Goal: Complete application form

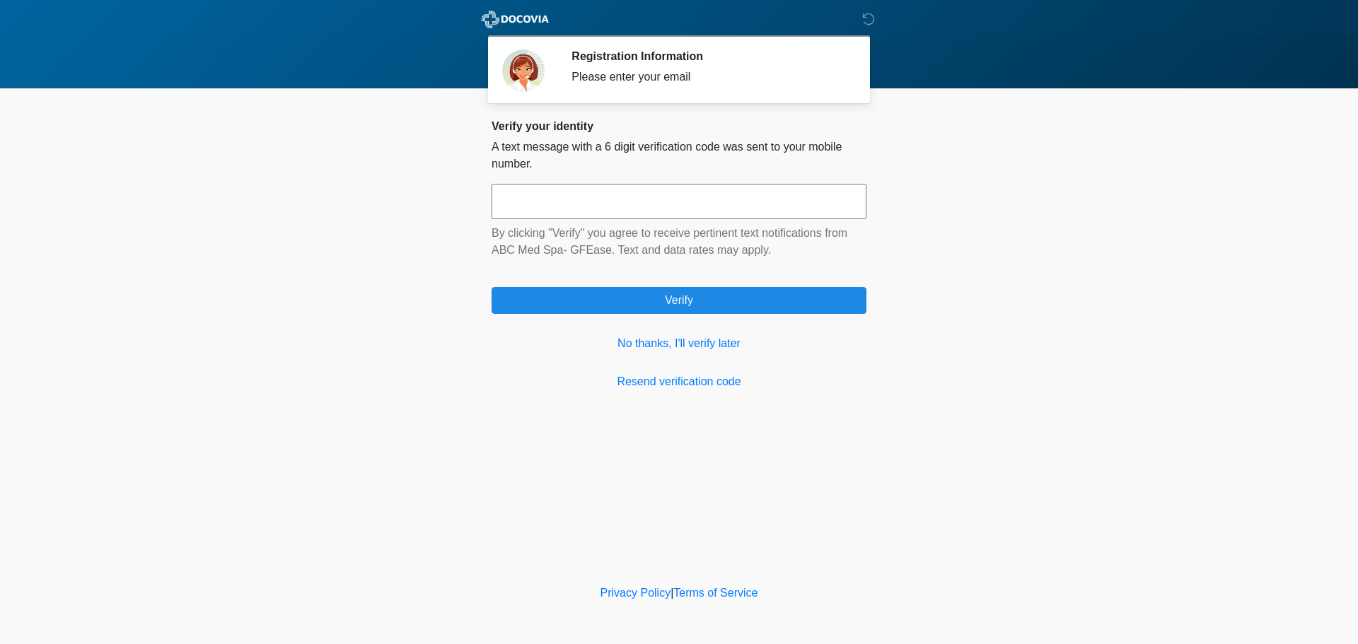
click at [717, 197] on input "text" at bounding box center [679, 201] width 375 height 35
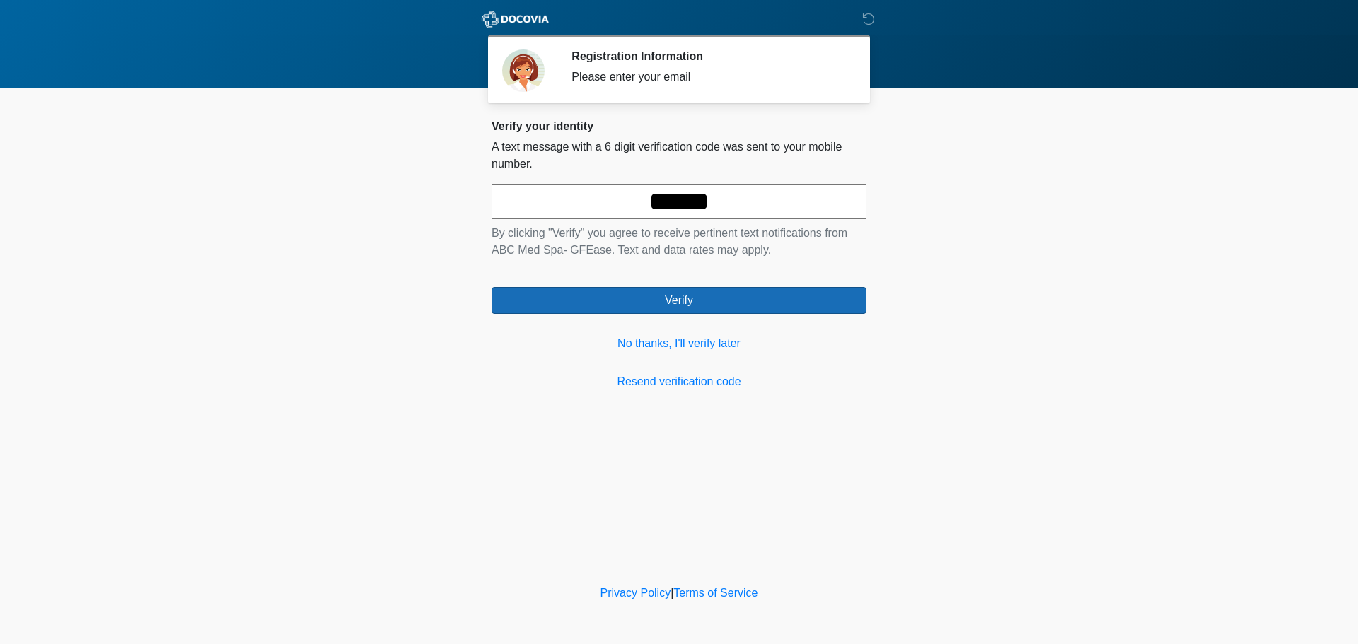
type input "******"
click at [651, 298] on button "Verify" at bounding box center [679, 300] width 375 height 27
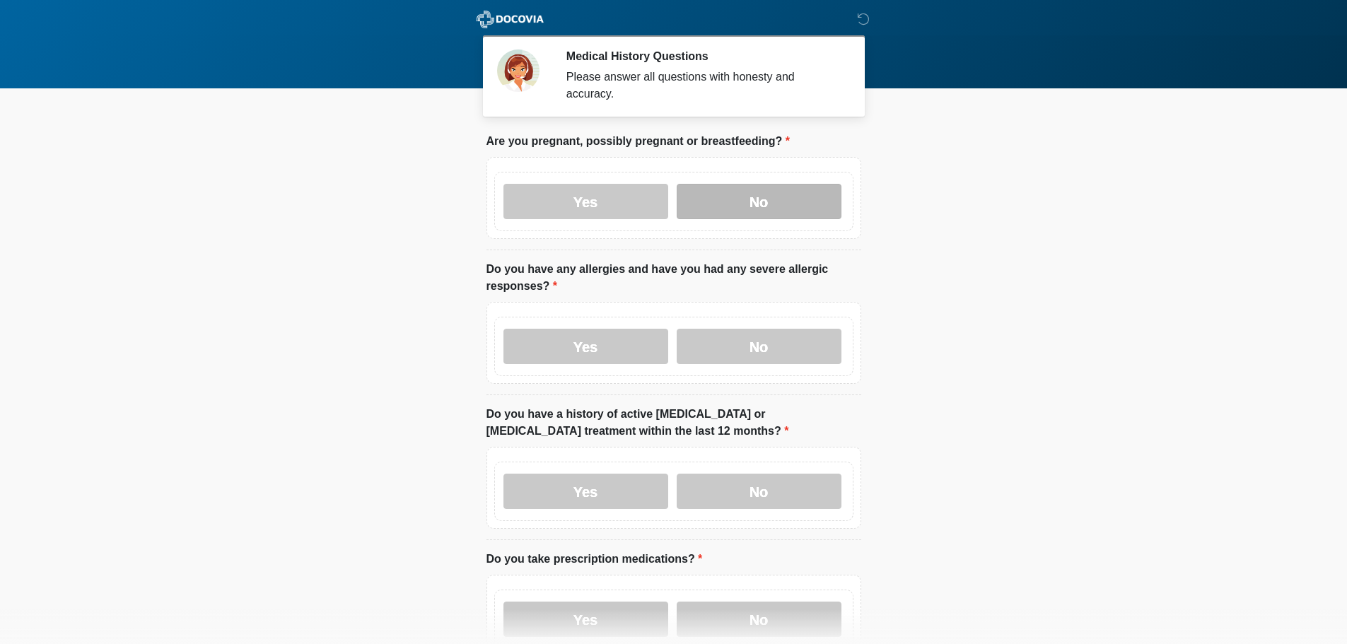
click at [746, 189] on label "No" at bounding box center [759, 201] width 165 height 35
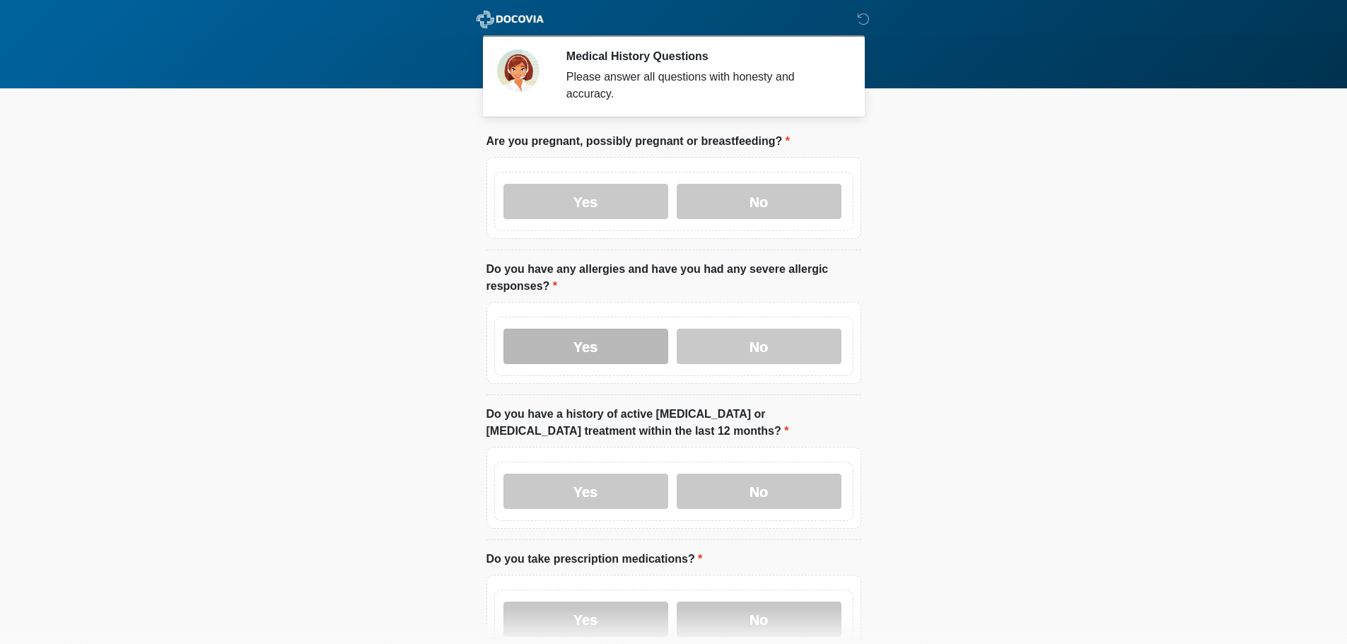
click at [580, 329] on label "Yes" at bounding box center [586, 346] width 165 height 35
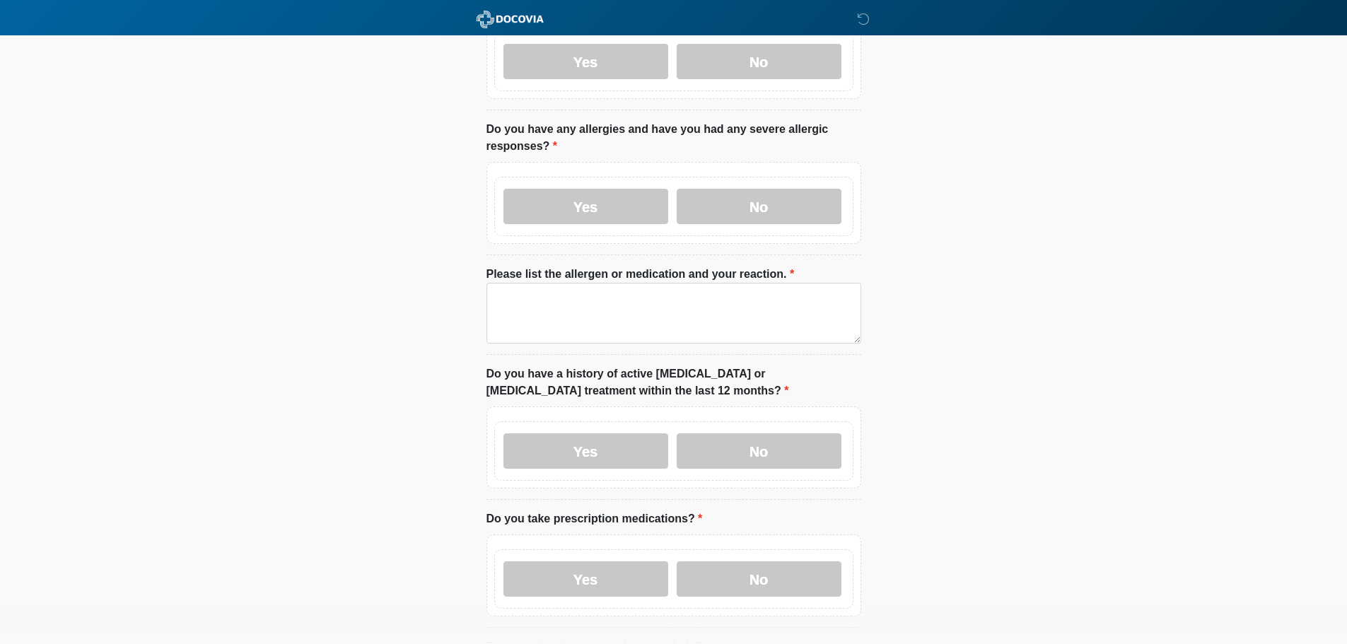
scroll to position [141, 0]
click at [798, 194] on label "No" at bounding box center [759, 204] width 165 height 35
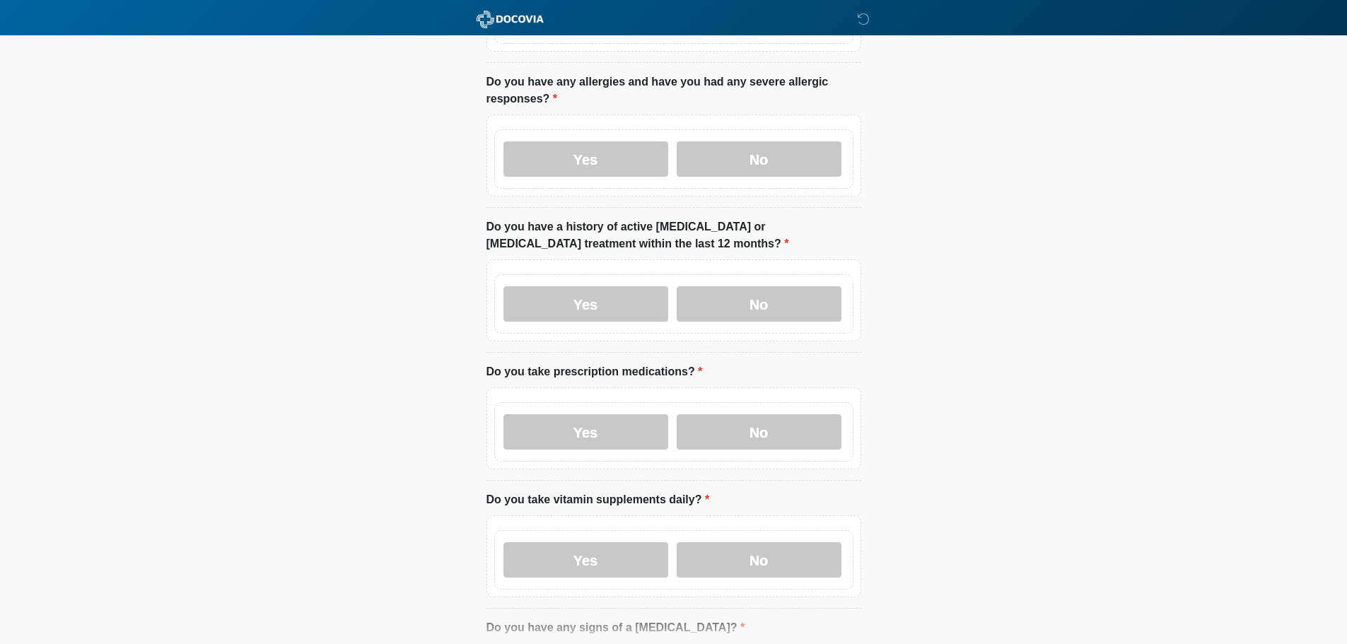
scroll to position [212, 0]
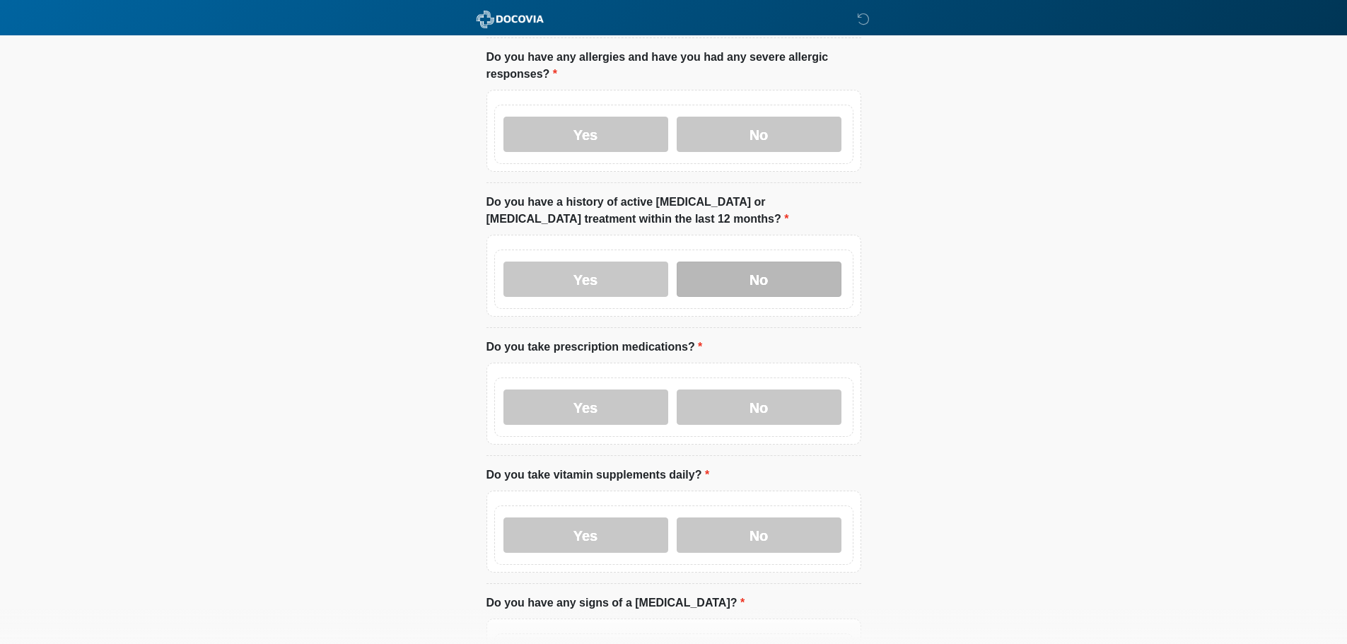
click at [761, 268] on label "No" at bounding box center [759, 279] width 165 height 35
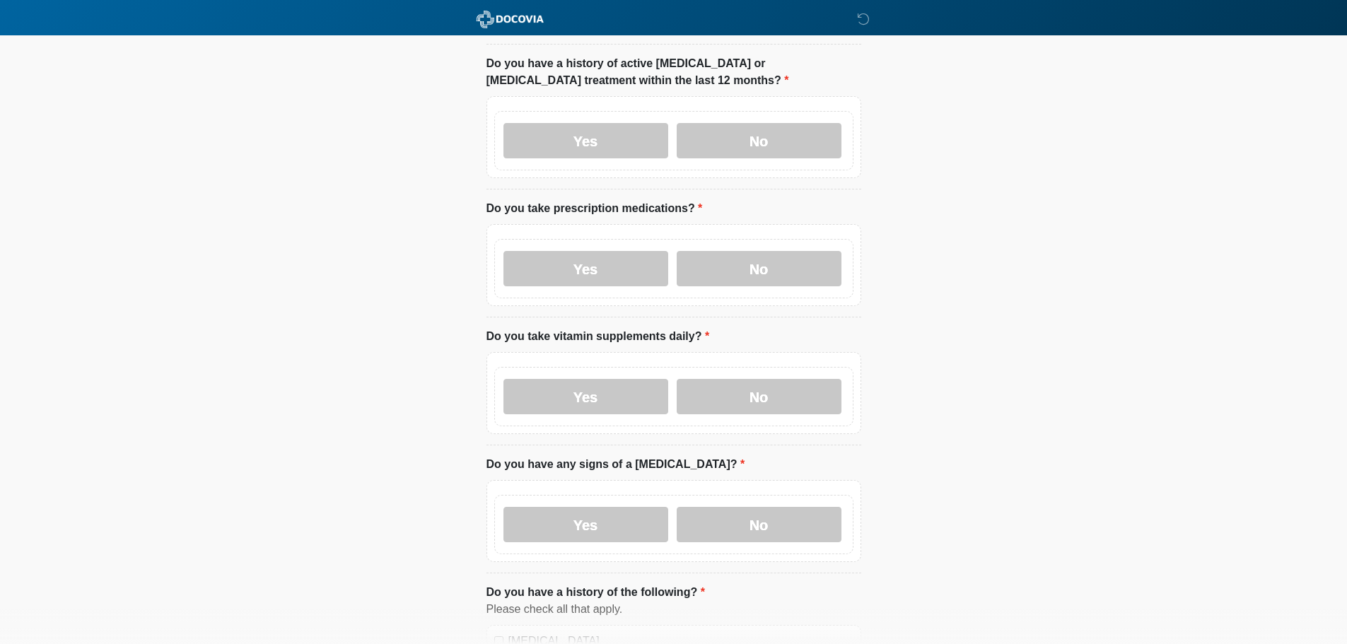
scroll to position [354, 0]
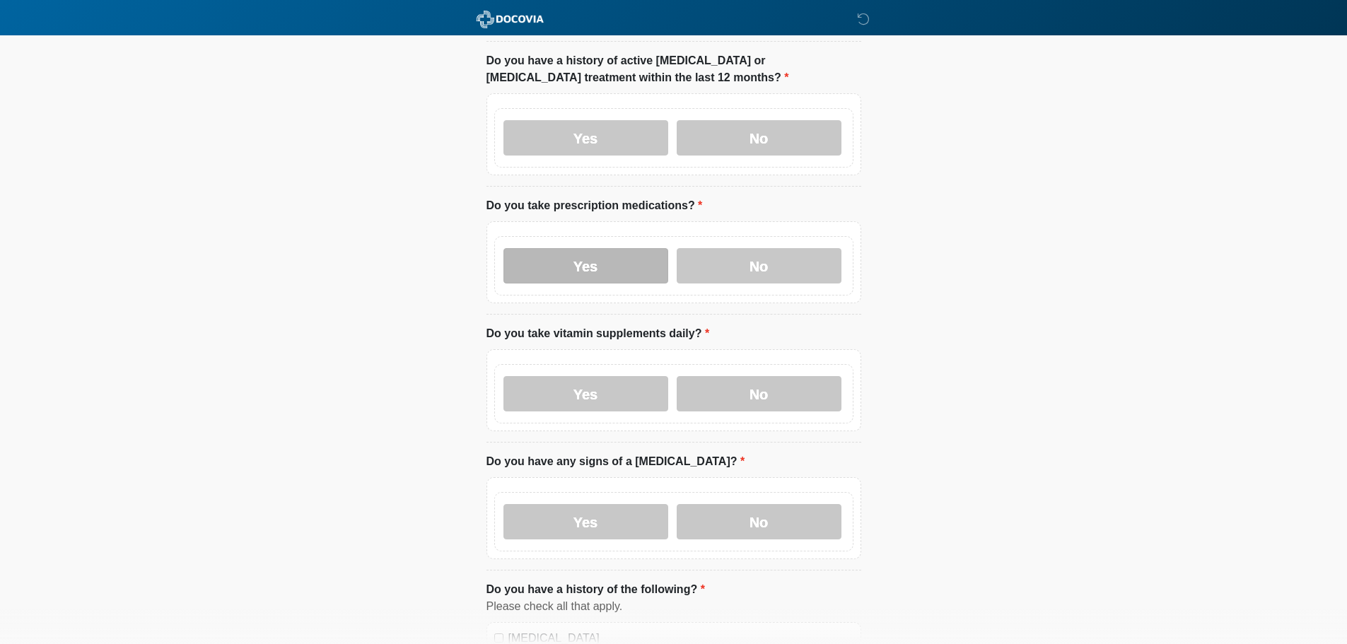
click at [612, 255] on label "Yes" at bounding box center [586, 265] width 165 height 35
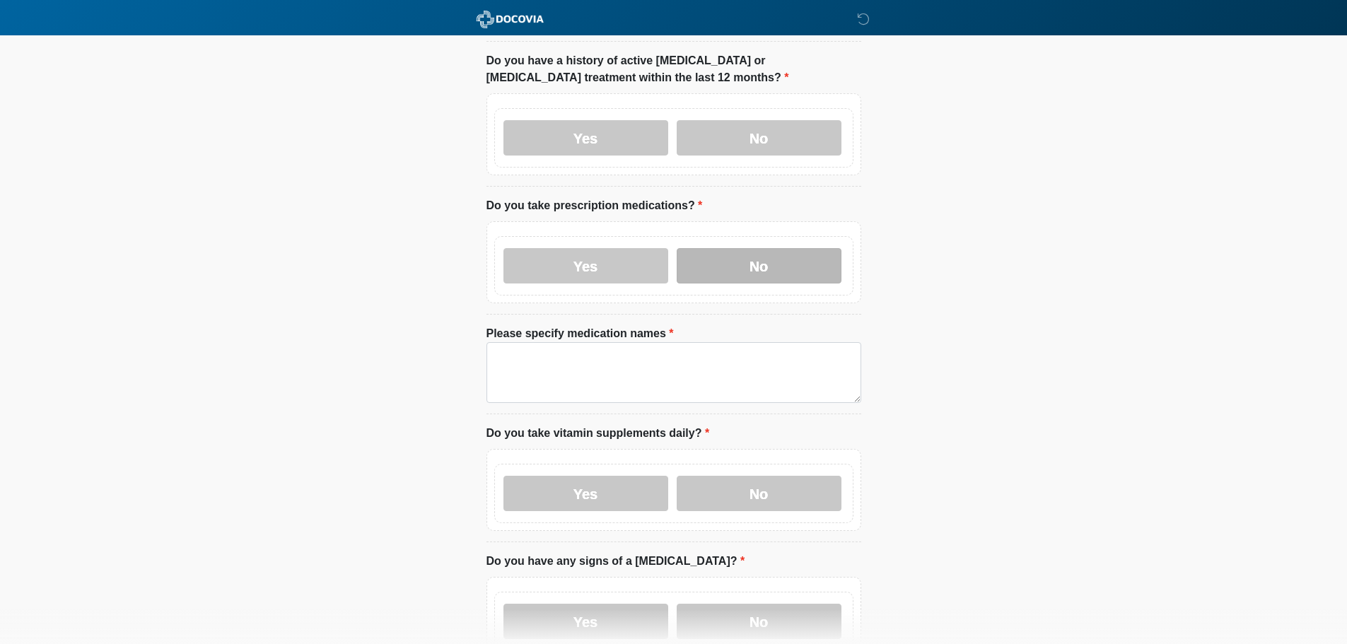
click at [768, 248] on label "No" at bounding box center [759, 265] width 165 height 35
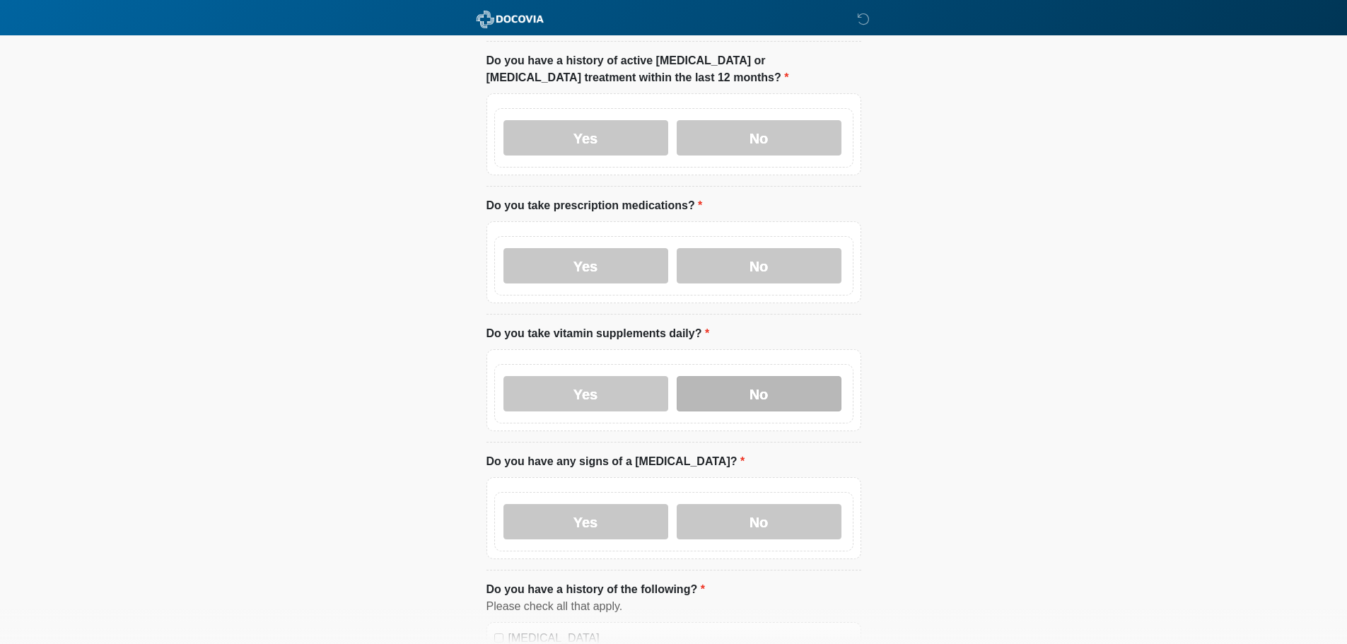
click at [774, 390] on label "No" at bounding box center [759, 393] width 165 height 35
click at [778, 522] on label "No" at bounding box center [759, 521] width 165 height 35
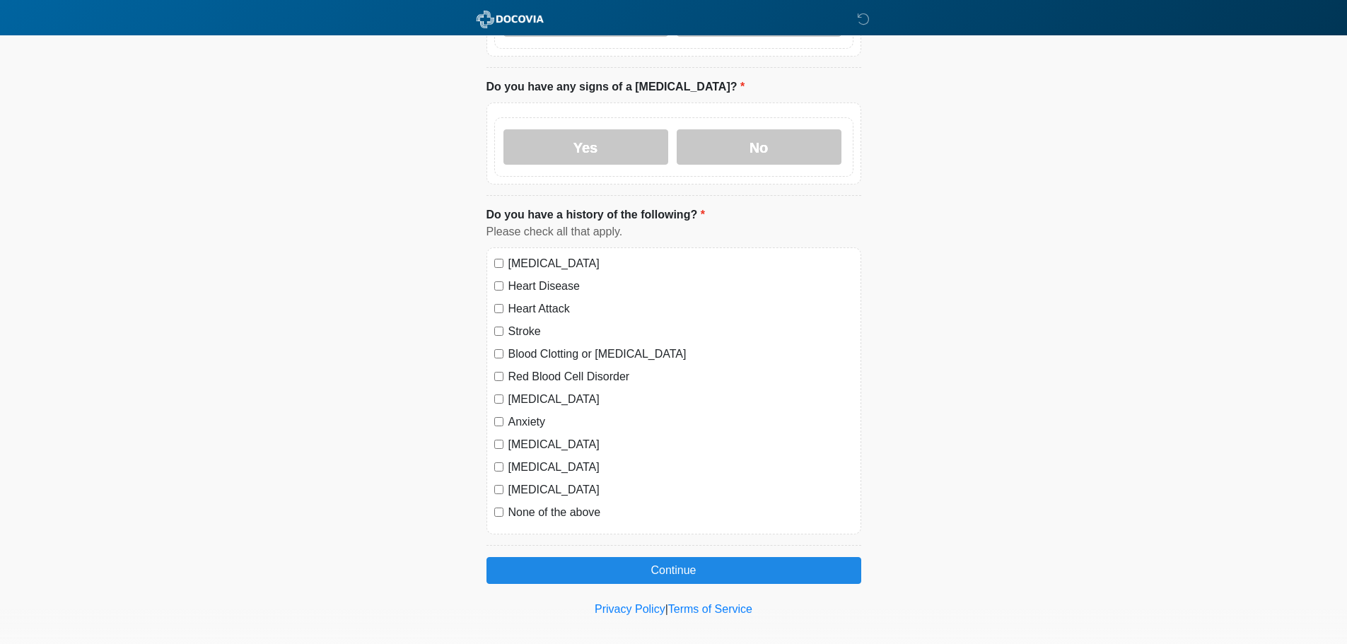
scroll to position [731, 0]
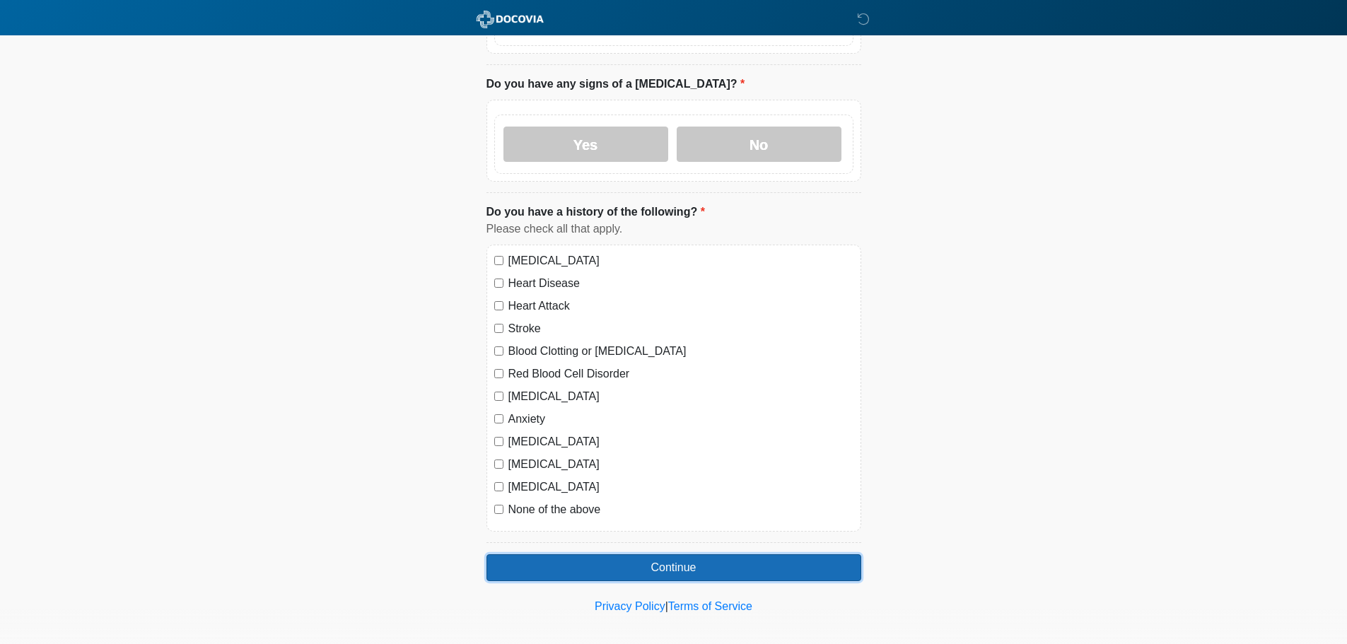
click at [666, 554] on button "Continue" at bounding box center [674, 567] width 375 height 27
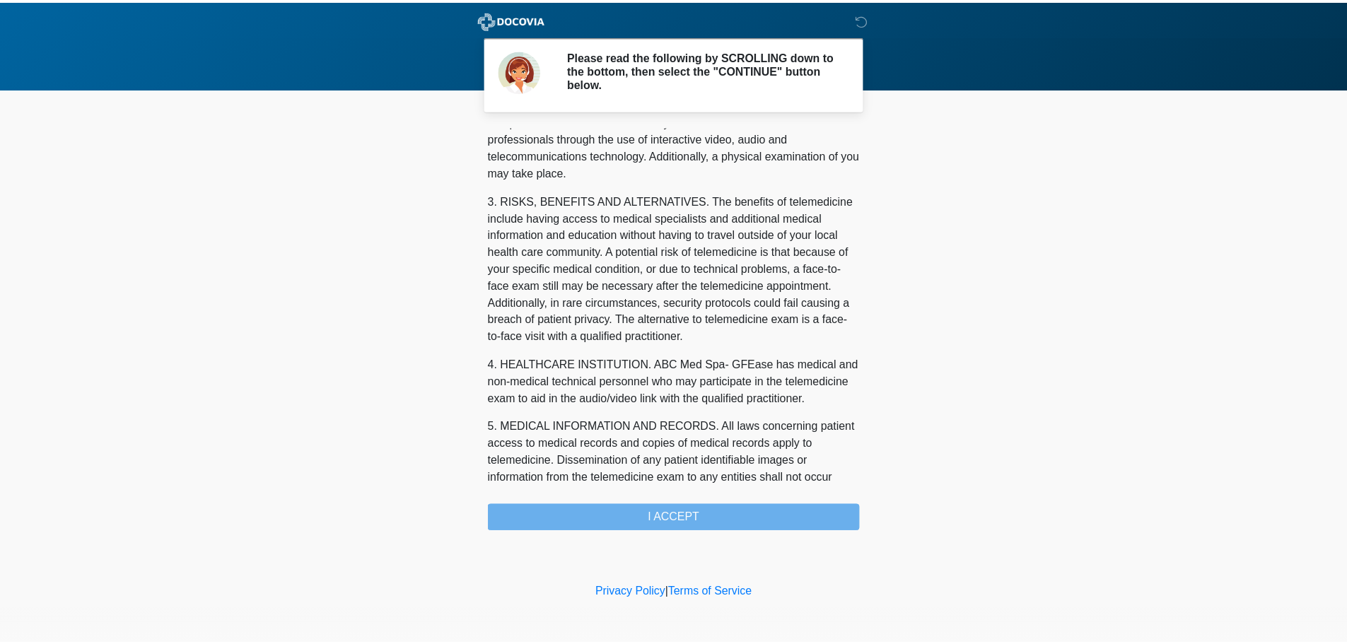
scroll to position [476, 0]
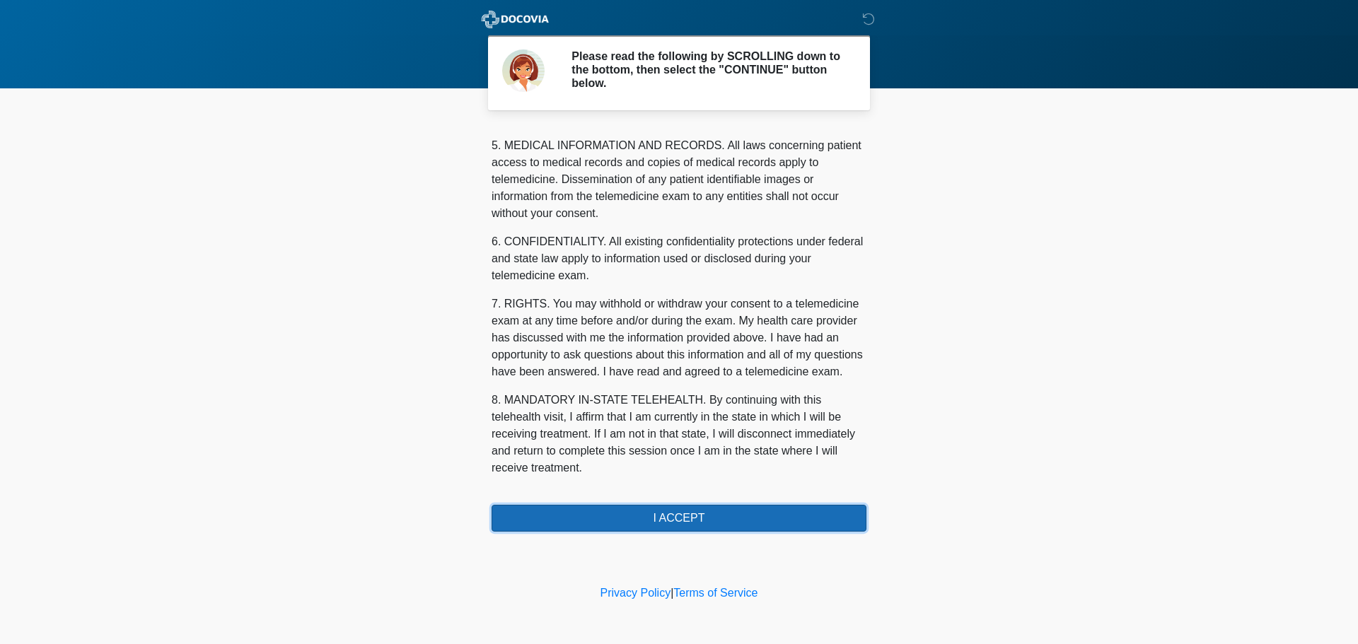
click at [667, 521] on button "I ACCEPT" at bounding box center [679, 518] width 375 height 27
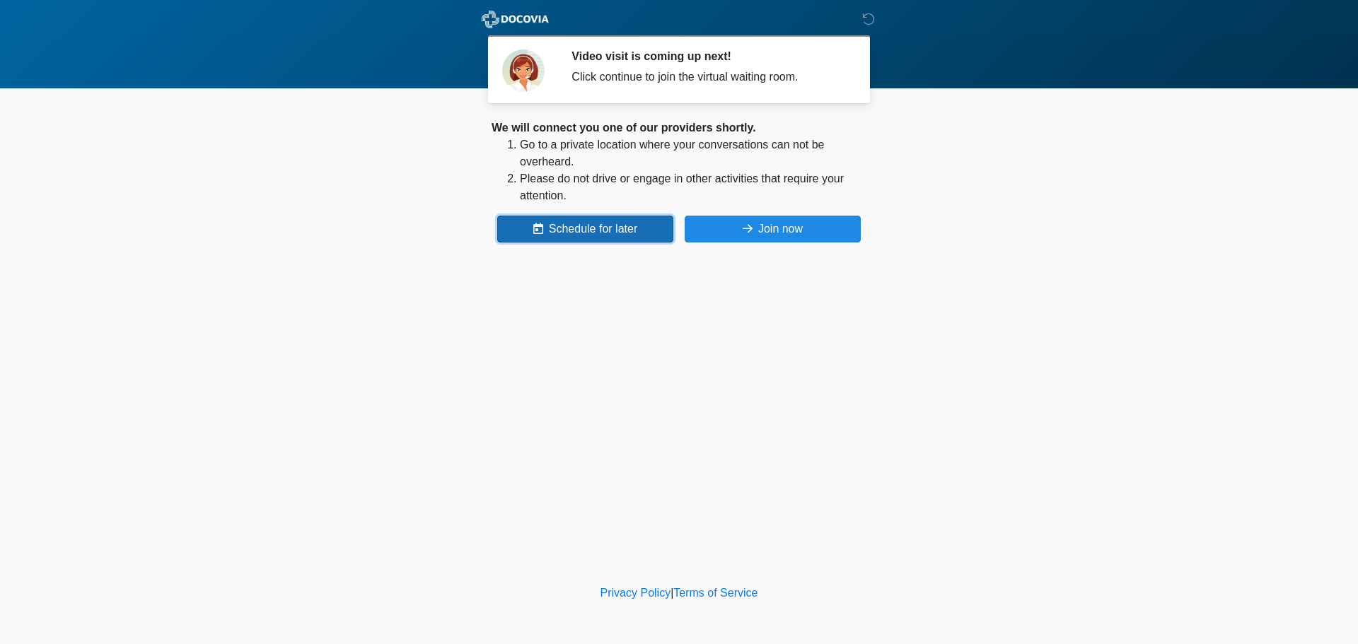
click at [582, 229] on button "Schedule for later" at bounding box center [585, 229] width 176 height 27
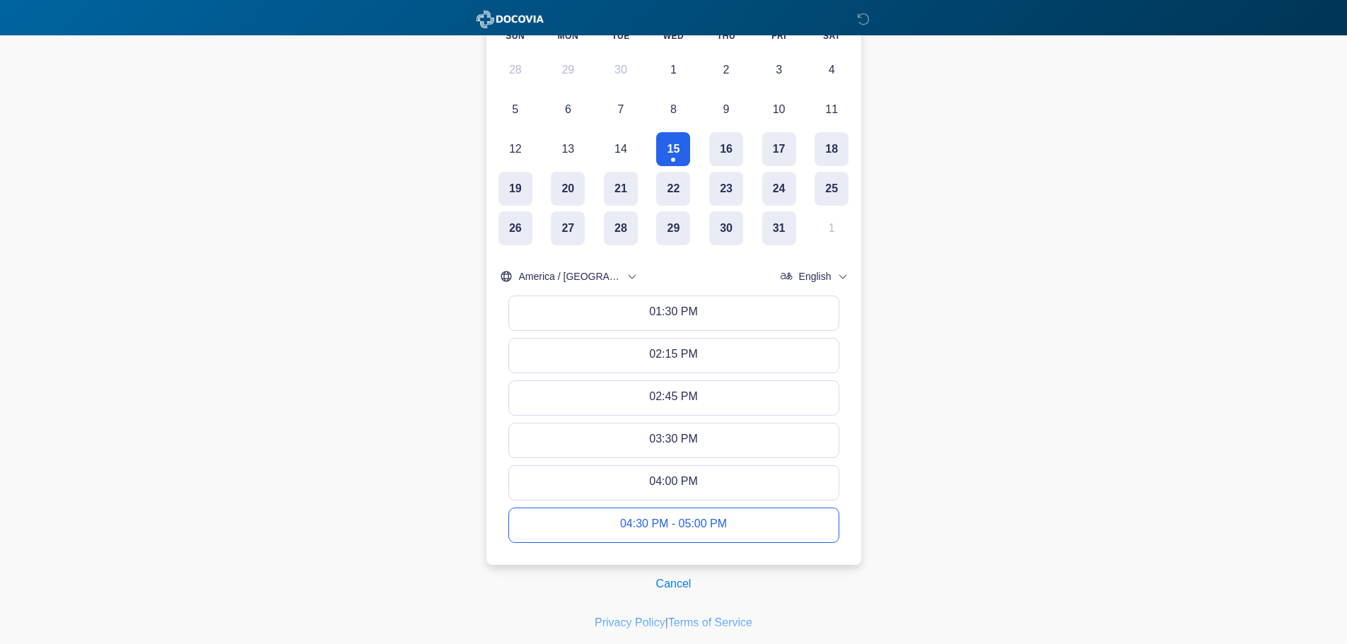
scroll to position [340, 0]
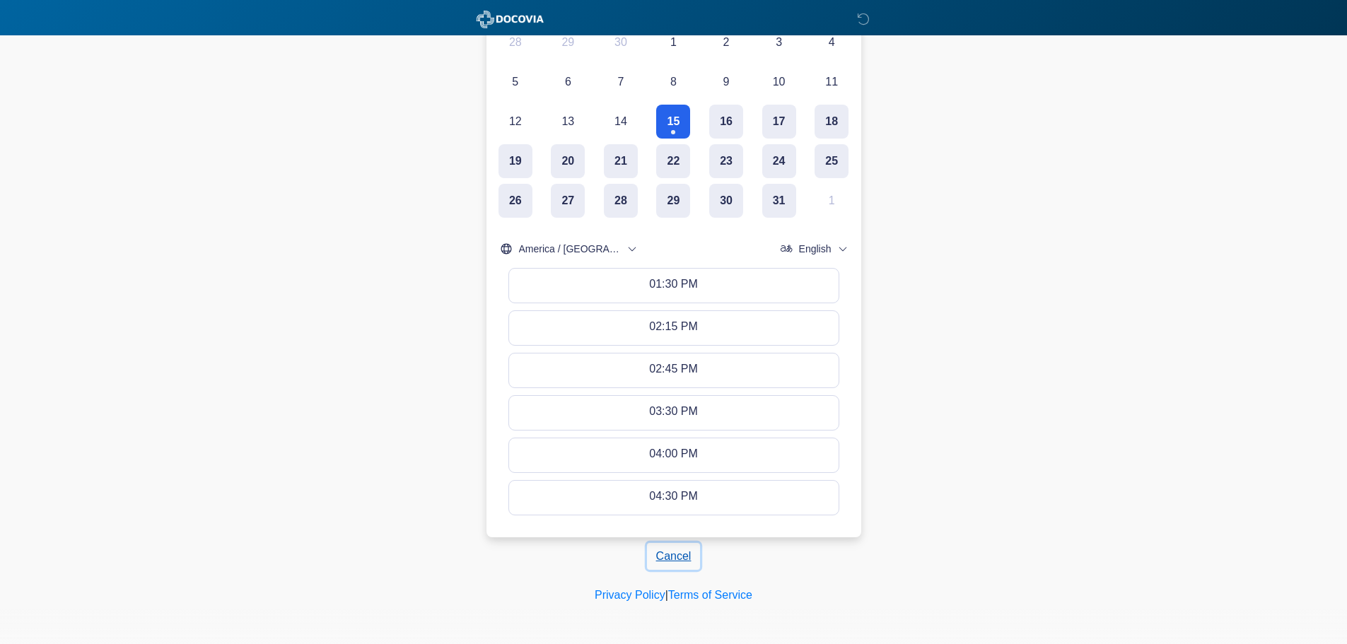
click at [690, 554] on button "Cancel" at bounding box center [674, 556] width 54 height 27
